Goal: Task Accomplishment & Management: Complete application form

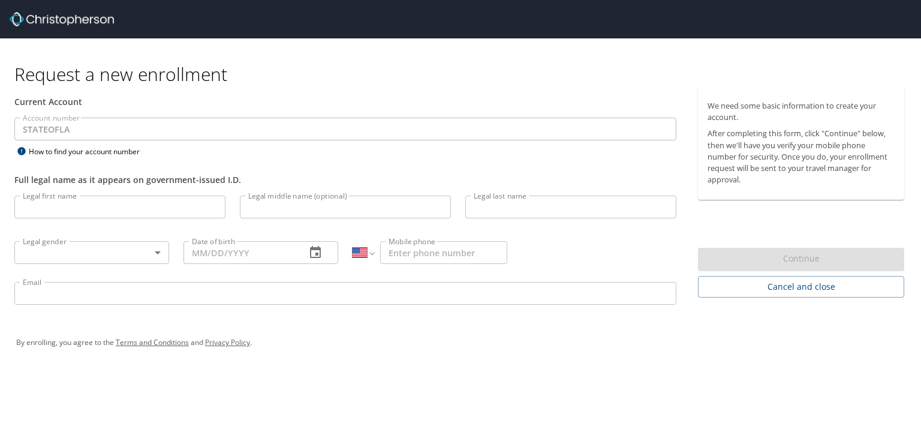
select select "US"
click at [71, 202] on input "Legal first name" at bounding box center [119, 206] width 211 height 23
type input "Charlston"
type input "Talbert"
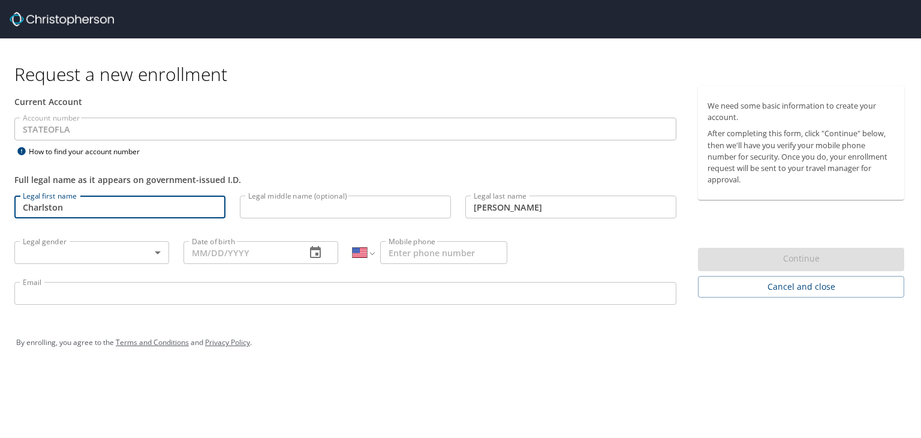
type input "1 (318) 278-2050"
type input "talbertc@gram.edu"
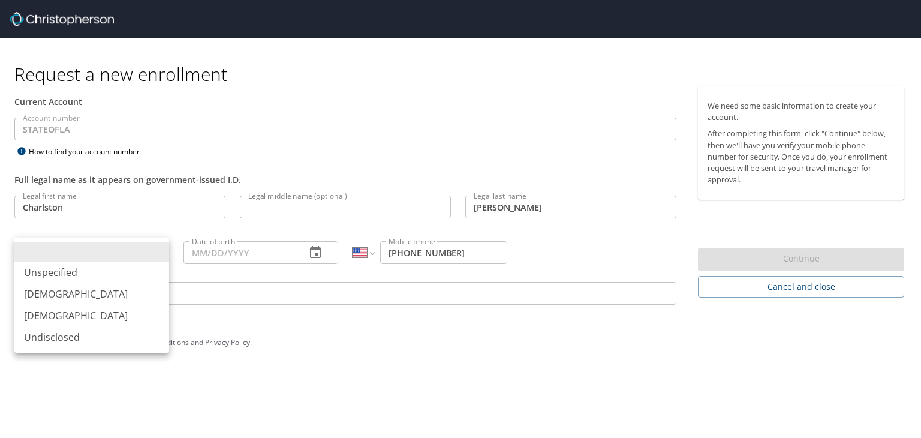
click at [93, 250] on body "Request a new enrollment Current Account Account number STATEOFLA Account numbe…" at bounding box center [460, 219] width 921 height 438
click at [88, 293] on li "Male" at bounding box center [91, 294] width 155 height 22
type input "Male"
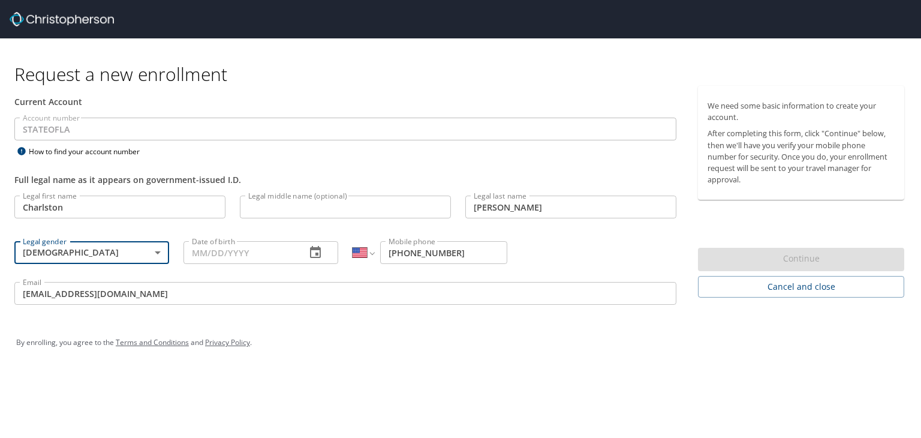
click at [215, 260] on input "Date of birth" at bounding box center [239, 252] width 113 height 23
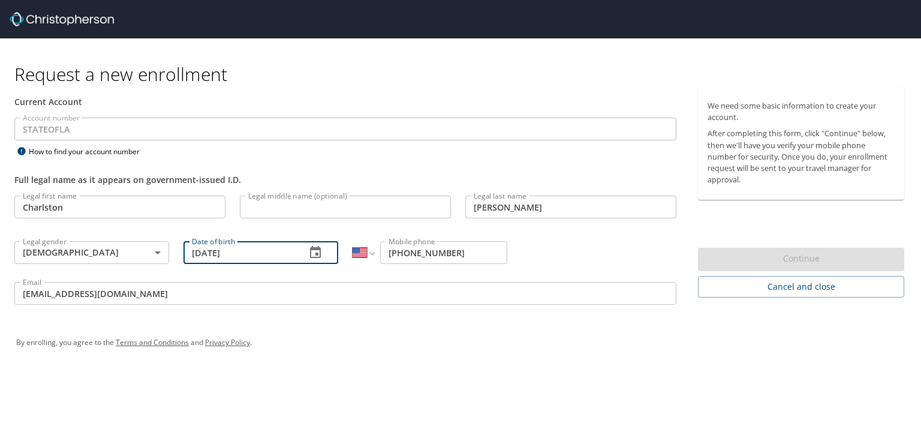
type input "03/23/1983"
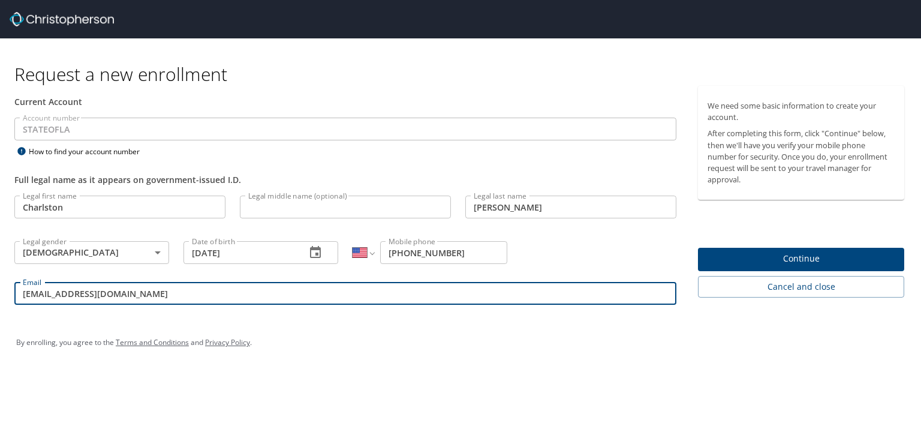
click at [164, 295] on input "talbertc@gram.edu" at bounding box center [345, 293] width 662 height 23
click at [563, 317] on div "By enrolling, you agree to the Terms and Conditions and Privacy Policy ." at bounding box center [460, 342] width 906 height 54
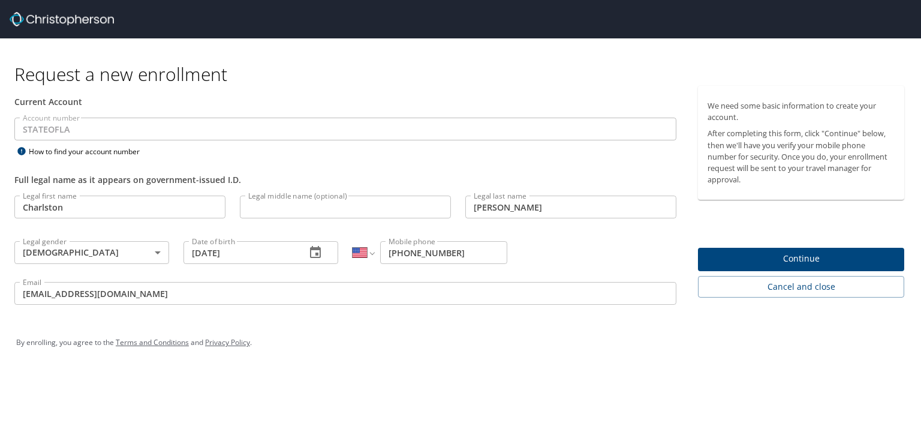
click at [776, 251] on span "Continue" at bounding box center [800, 258] width 187 height 15
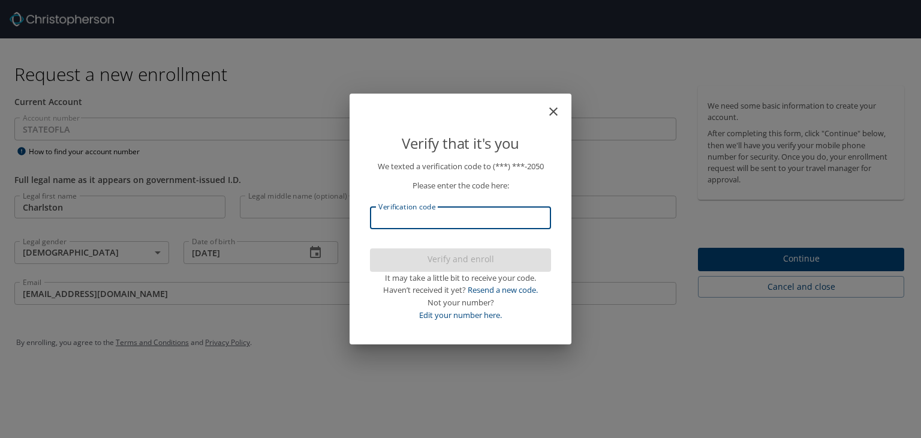
click at [459, 224] on input "Verification code" at bounding box center [460, 217] width 181 height 23
type input "706064"
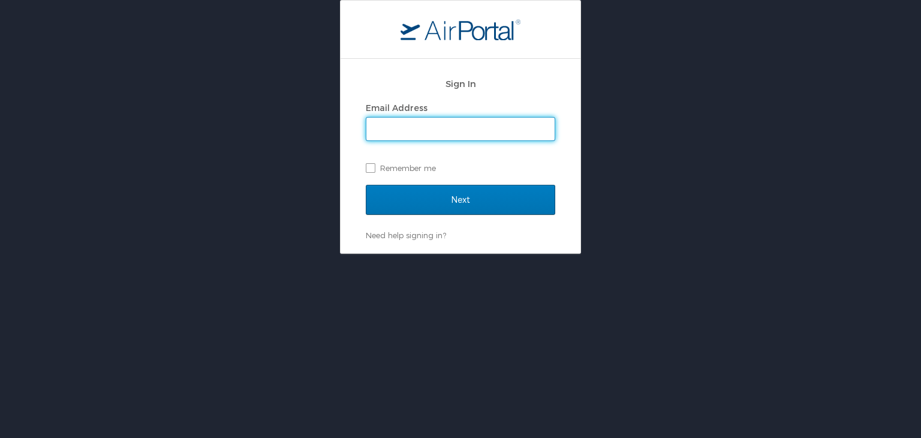
type input "[EMAIL_ADDRESS][DOMAIN_NAME]"
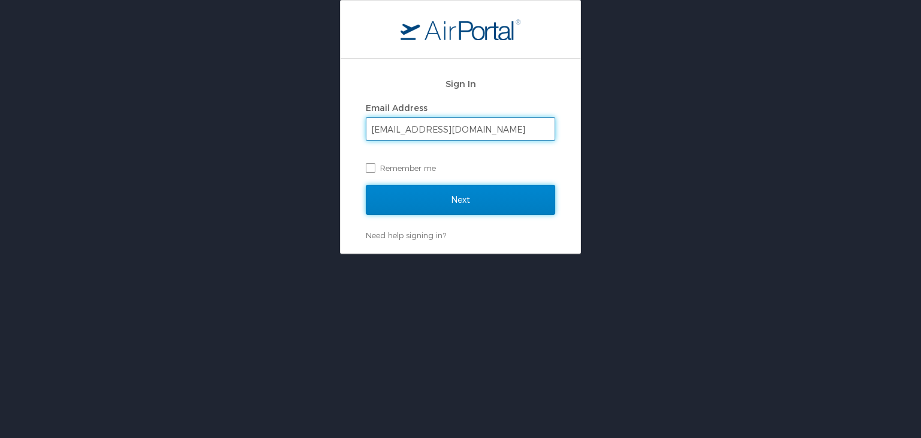
click at [465, 201] on input "Next" at bounding box center [460, 200] width 189 height 30
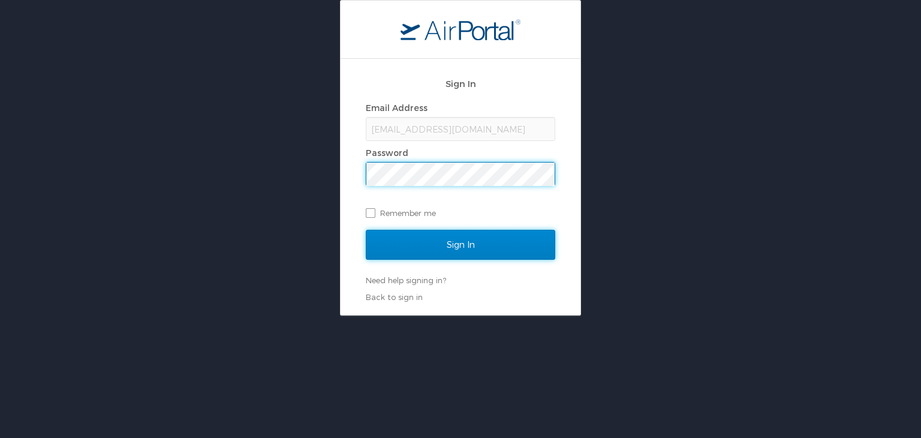
click at [489, 240] on input "Sign In" at bounding box center [460, 245] width 189 height 30
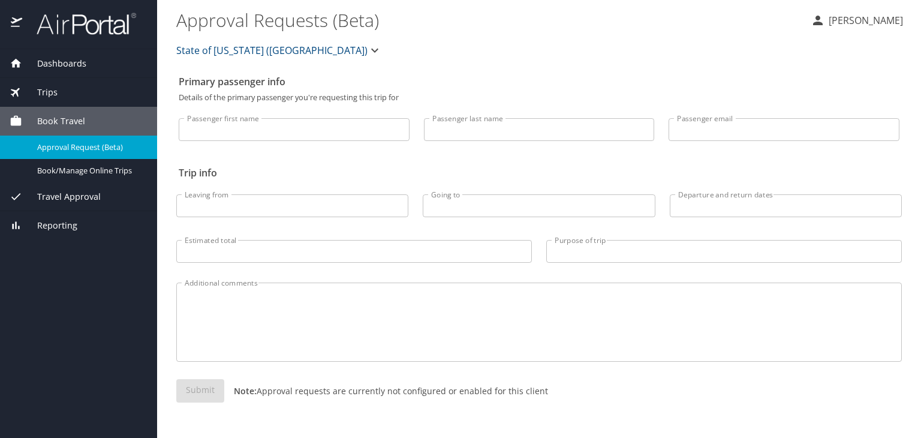
click at [434, 293] on div "Additional comments" at bounding box center [538, 321] width 725 height 79
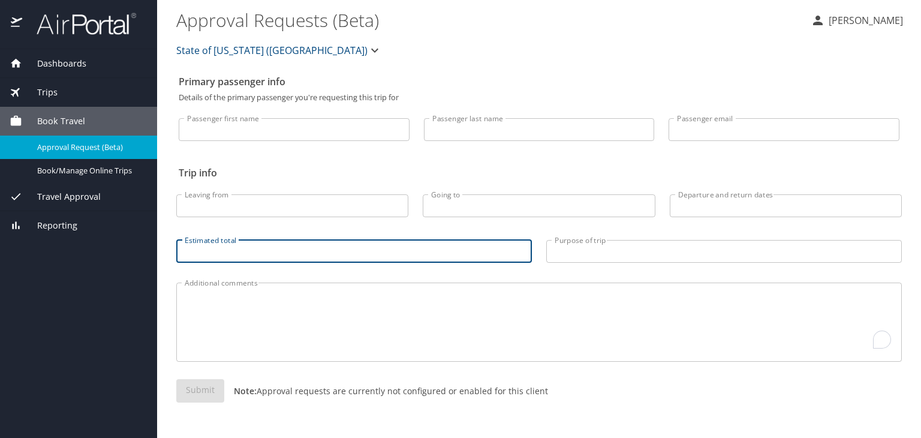
click at [346, 250] on input "Estimated total" at bounding box center [353, 251] width 355 height 23
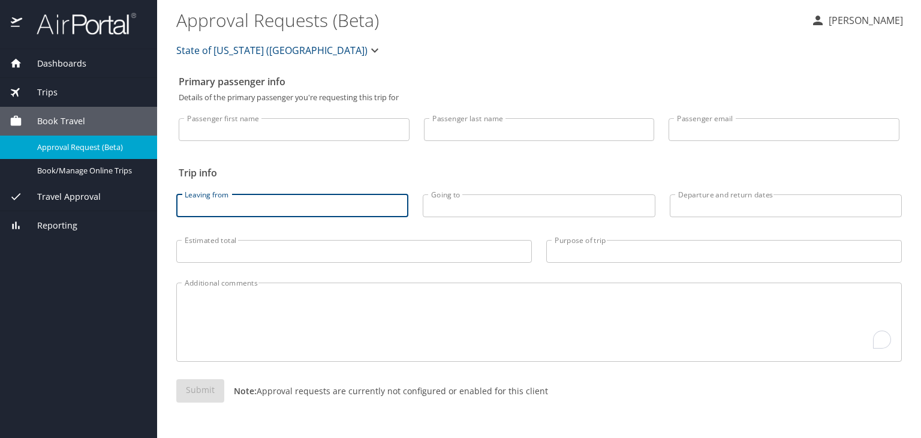
click at [320, 202] on input "Leaving from" at bounding box center [292, 205] width 232 height 23
click at [65, 111] on div "Book Travel" at bounding box center [78, 121] width 157 height 29
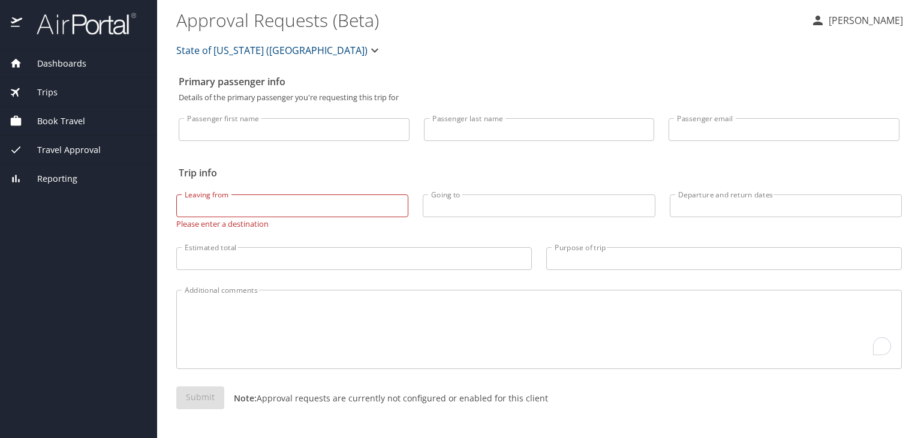
click at [65, 111] on div "Book Travel" at bounding box center [78, 121] width 157 height 29
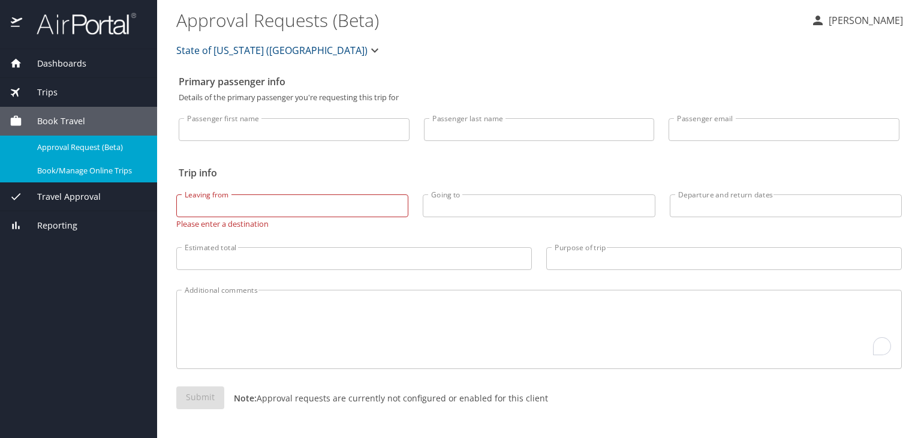
click at [88, 170] on span "Book/Manage Online Trips" at bounding box center [90, 170] width 106 height 11
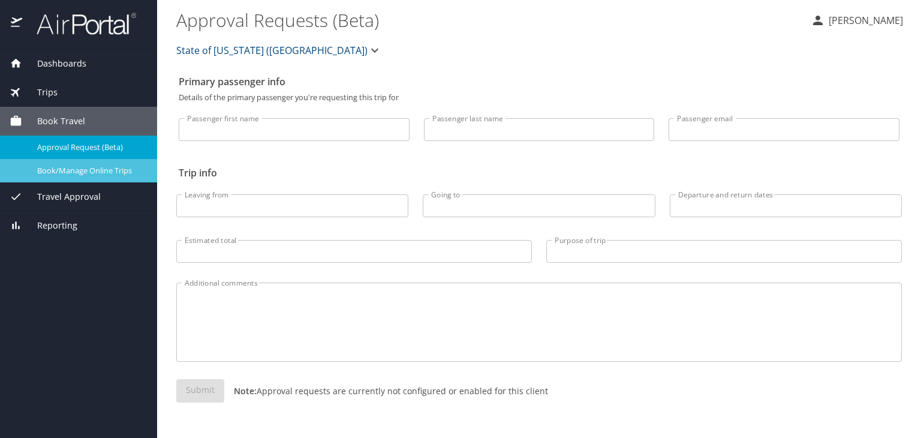
click at [94, 161] on link "Book/Manage Online Trips" at bounding box center [78, 170] width 157 height 23
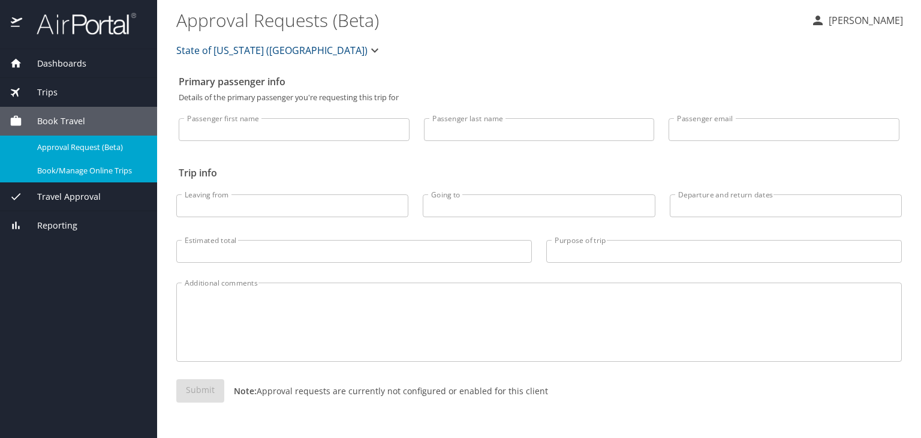
click at [71, 119] on span "Book Travel" at bounding box center [53, 120] width 63 height 13
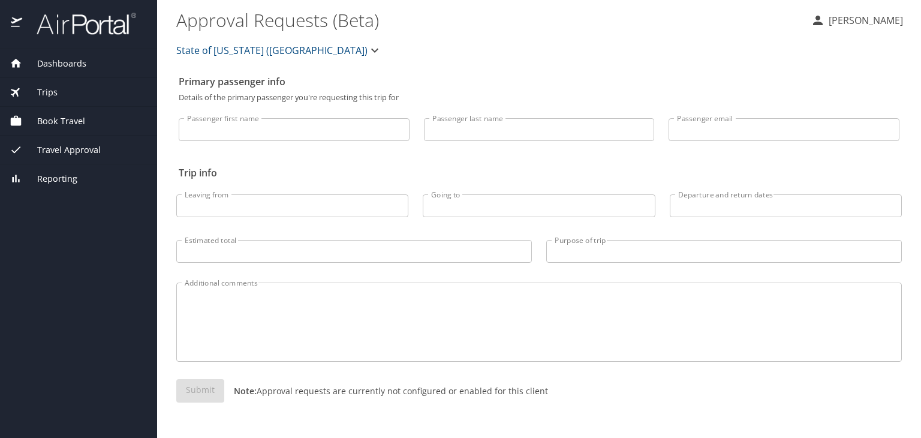
click at [71, 119] on span "Book Travel" at bounding box center [53, 120] width 63 height 13
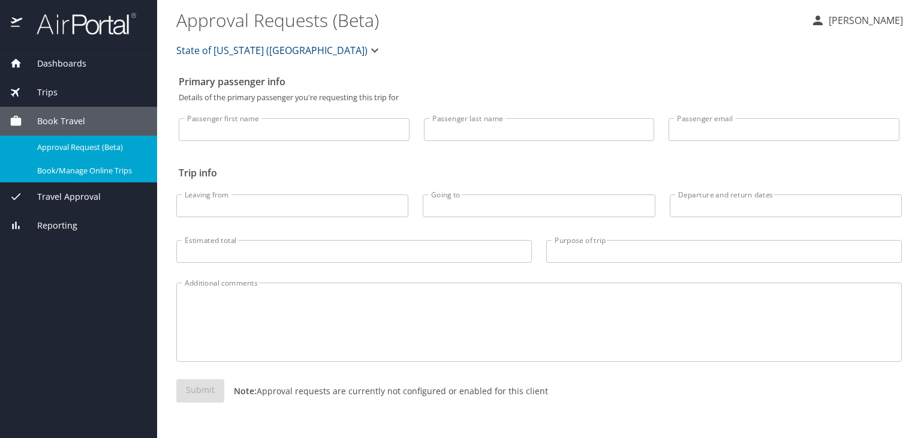
click at [77, 150] on span "Approval Request (Beta)" at bounding box center [90, 146] width 106 height 11
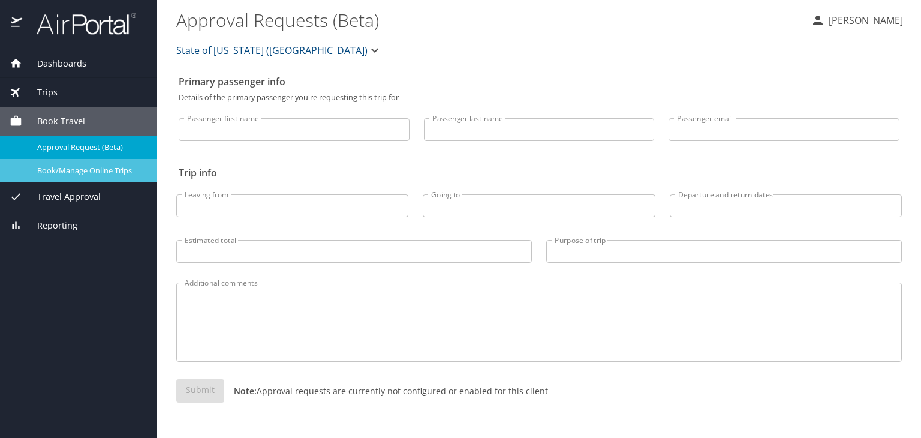
click at [77, 171] on span "Book/Manage Online Trips" at bounding box center [90, 170] width 106 height 11
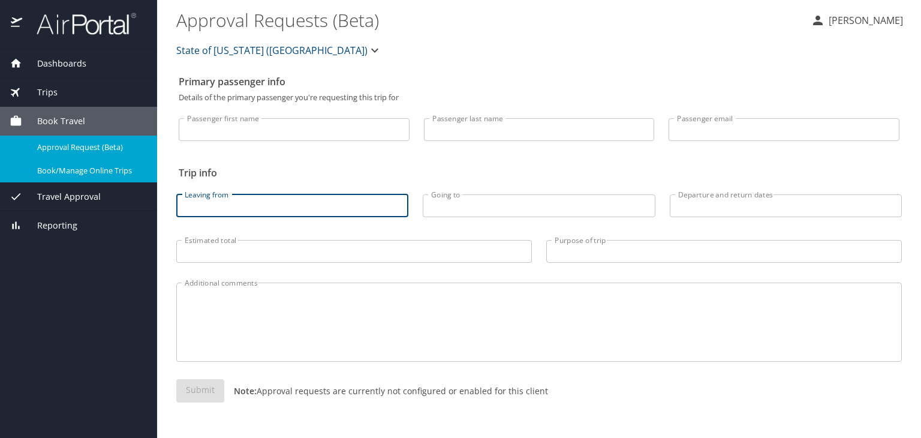
click at [206, 209] on input "Leaving from" at bounding box center [292, 205] width 232 height 23
click at [70, 118] on span "Book Travel" at bounding box center [53, 120] width 63 height 13
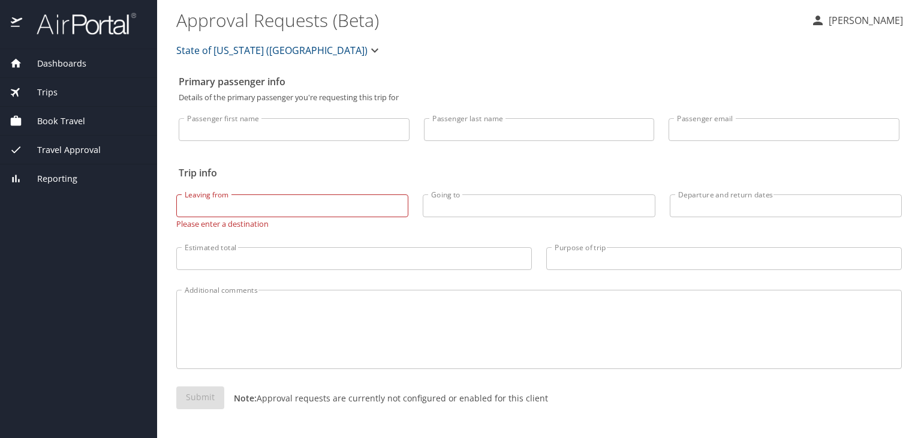
click at [70, 118] on span "Book Travel" at bounding box center [53, 120] width 63 height 13
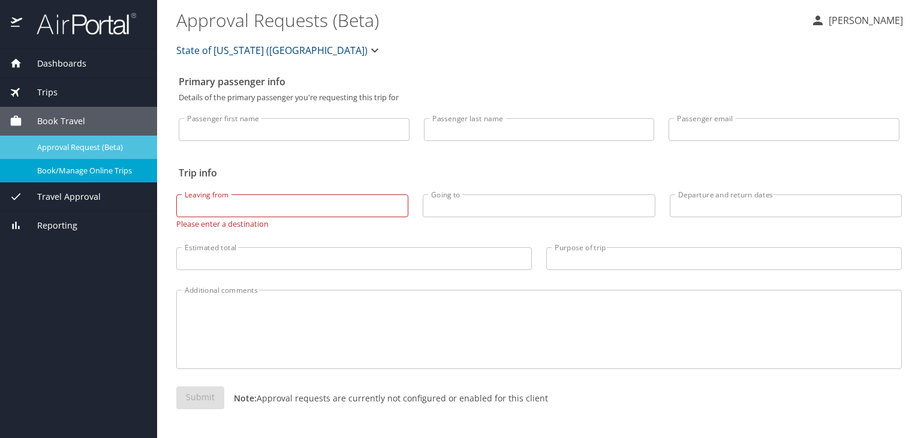
click at [58, 143] on span "Approval Request (Beta)" at bounding box center [90, 146] width 106 height 11
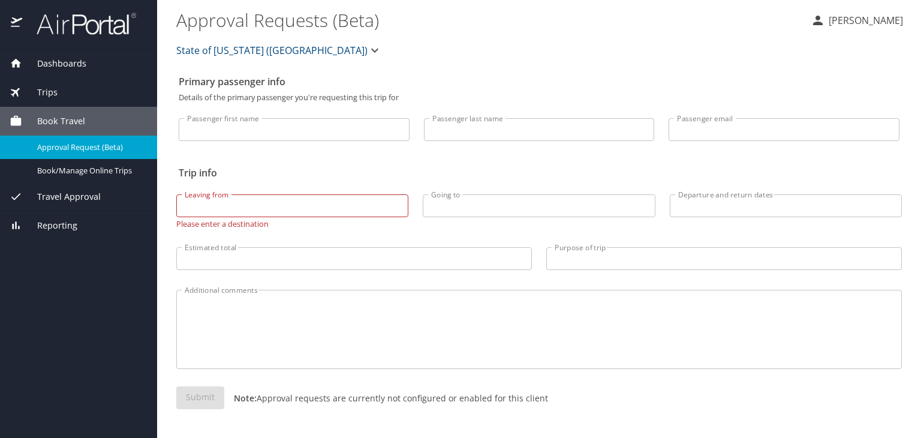
click at [52, 121] on span "Book Travel" at bounding box center [53, 120] width 63 height 13
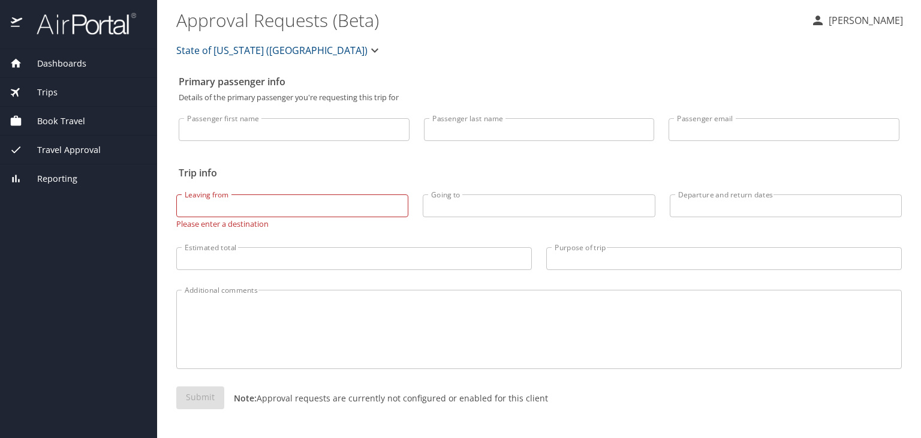
click at [52, 121] on span "Book Travel" at bounding box center [53, 120] width 63 height 13
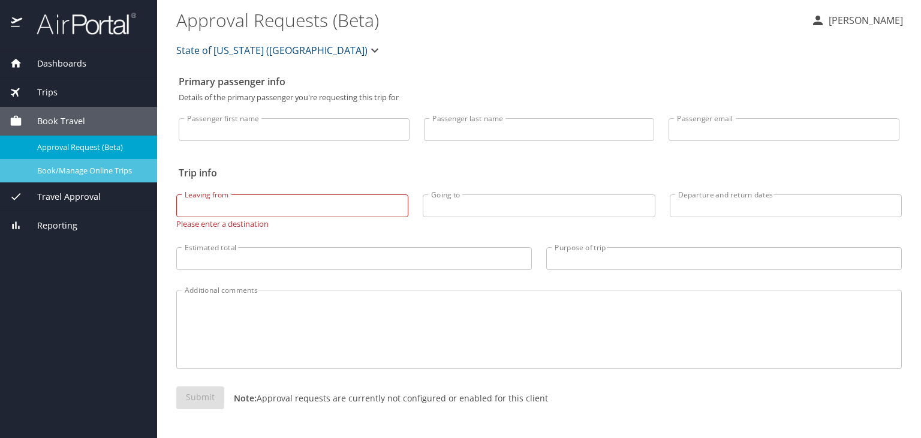
click at [62, 173] on span "Book/Manage Online Trips" at bounding box center [90, 170] width 106 height 11
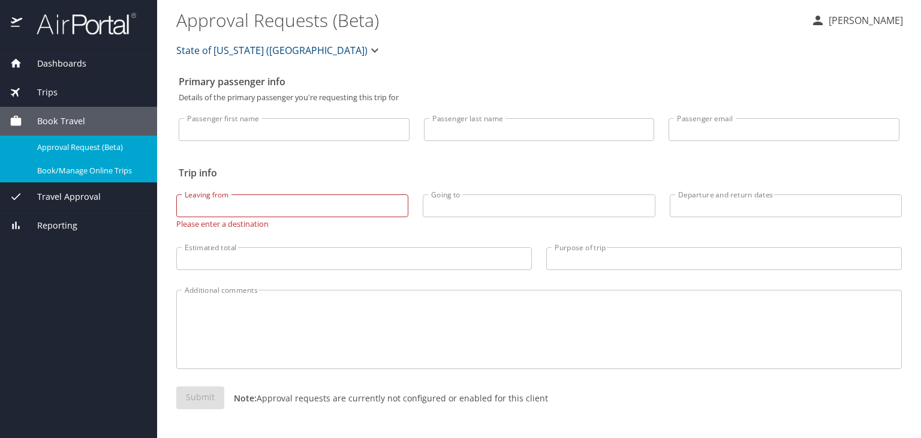
click at [361, 286] on div "Additional comments Additional comments" at bounding box center [539, 326] width 740 height 106
click at [53, 224] on span "Reporting" at bounding box center [49, 225] width 55 height 13
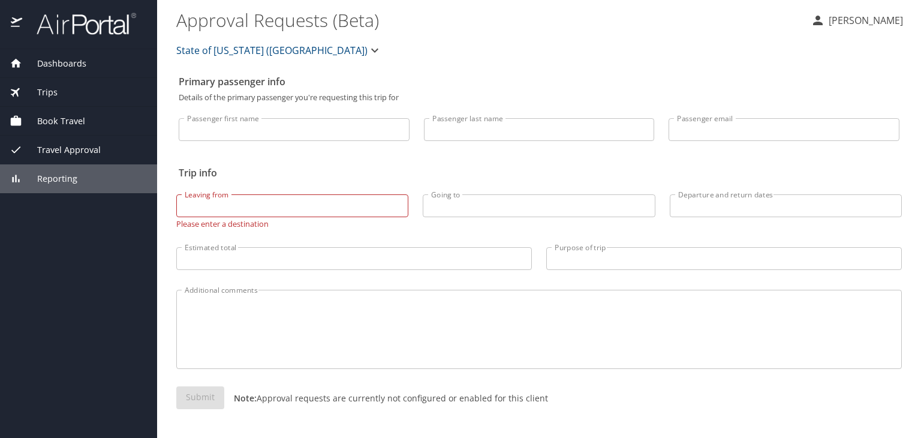
click at [65, 183] on span "Reporting" at bounding box center [49, 178] width 55 height 13
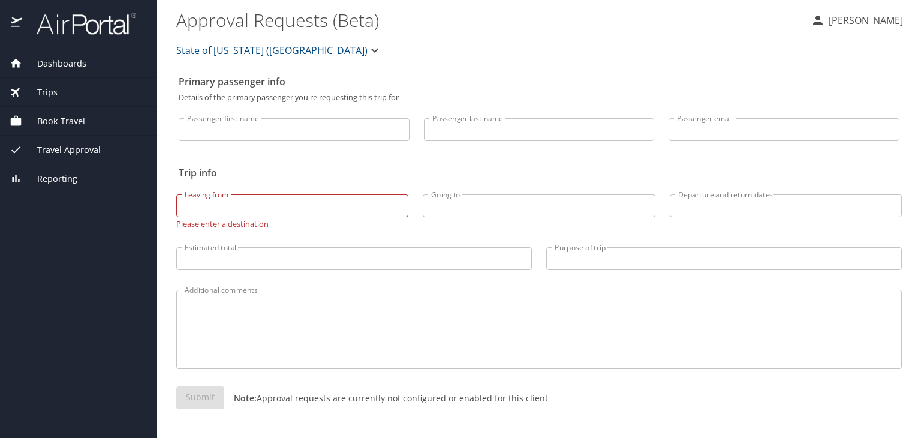
click at [64, 176] on span "Reporting" at bounding box center [49, 178] width 55 height 13
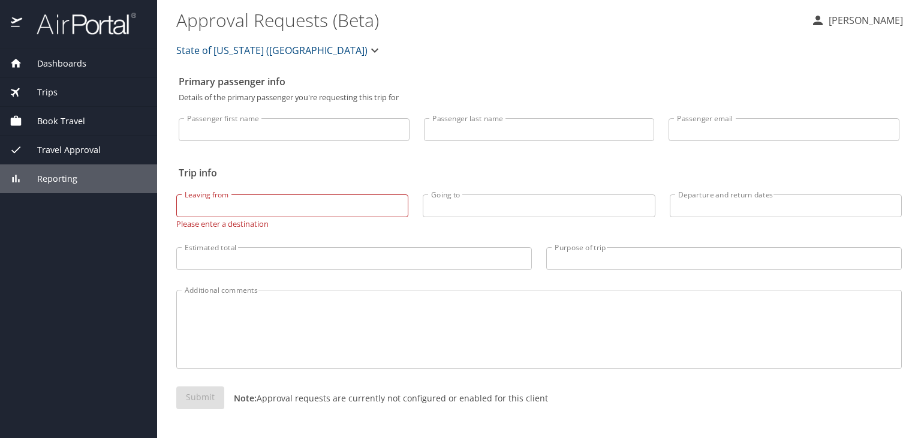
click at [61, 157] on div "Travel Approval" at bounding box center [78, 149] width 157 height 29
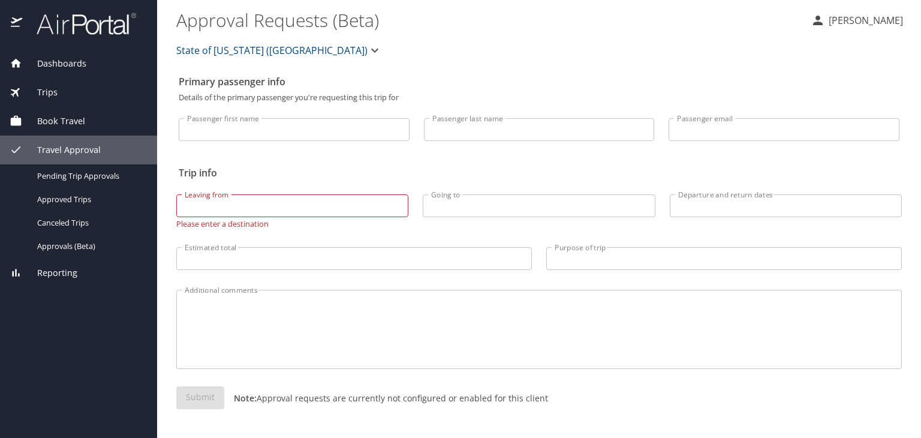
click at [61, 157] on div "Travel Approval" at bounding box center [78, 149] width 157 height 29
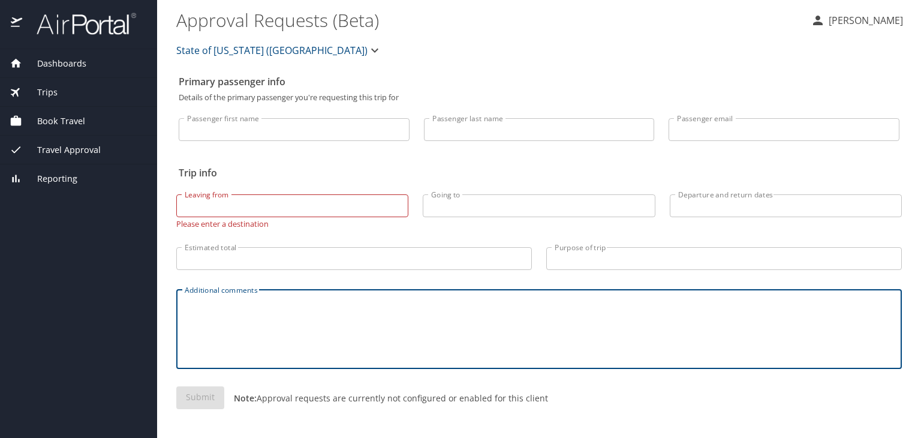
click at [295, 345] on textarea "Additional comments" at bounding box center [539, 328] width 709 height 57
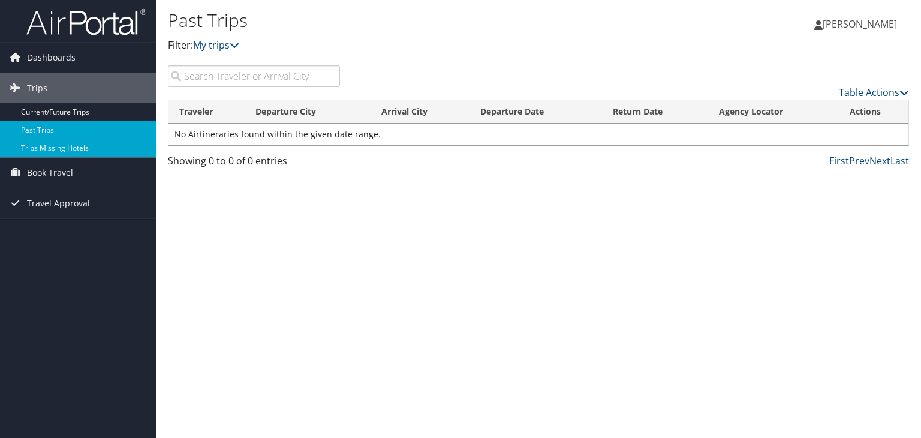
click at [68, 149] on link "Trips Missing Hotels" at bounding box center [78, 148] width 156 height 18
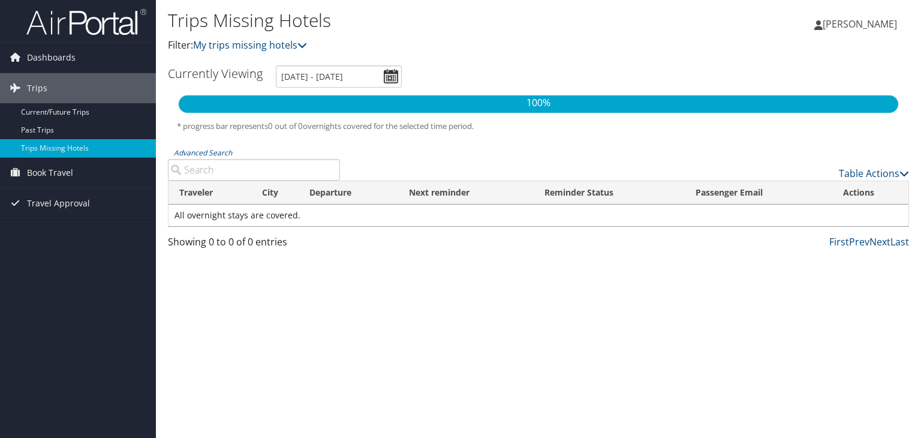
click at [328, 100] on p "100%" at bounding box center [538, 103] width 719 height 16
click at [56, 206] on span "Travel Approval" at bounding box center [58, 203] width 63 height 30
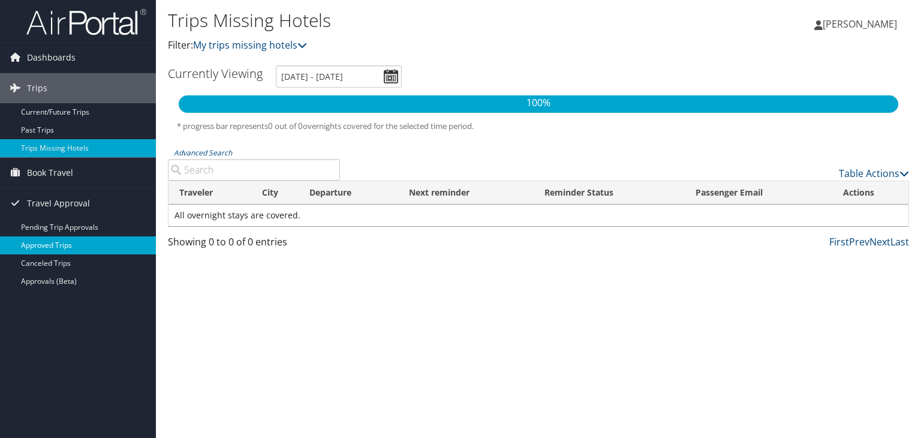
click at [47, 245] on link "Approved Trips" at bounding box center [78, 245] width 156 height 18
